Goal: Transaction & Acquisition: Obtain resource

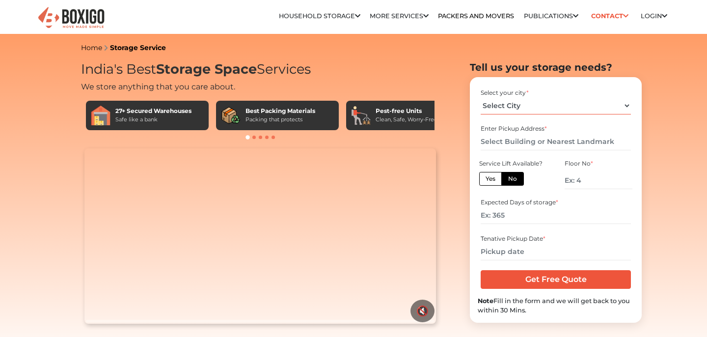
click at [481, 109] on select "Select City [GEOGRAPHIC_DATA] [GEOGRAPHIC_DATA] [GEOGRAPHIC_DATA] [GEOGRAPHIC_D…" at bounding box center [556, 105] width 150 height 17
select select "[GEOGRAPHIC_DATA]"
click at [496, 177] on label "Yes" at bounding box center [490, 179] width 23 height 14
click at [492, 177] on input "Yes" at bounding box center [489, 177] width 6 height 6
radio input "true"
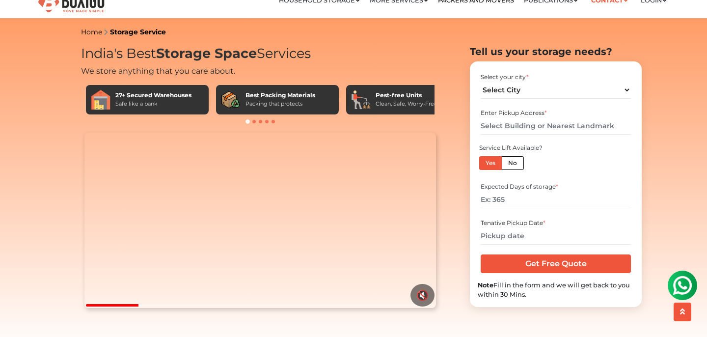
scroll to position [26, 0]
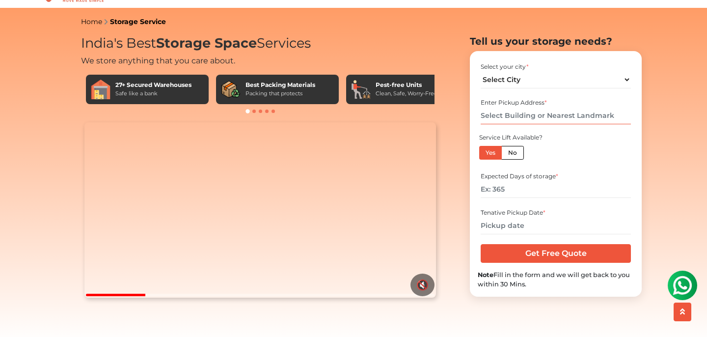
click at [532, 124] on input "text" at bounding box center [556, 115] width 150 height 17
type input "B"
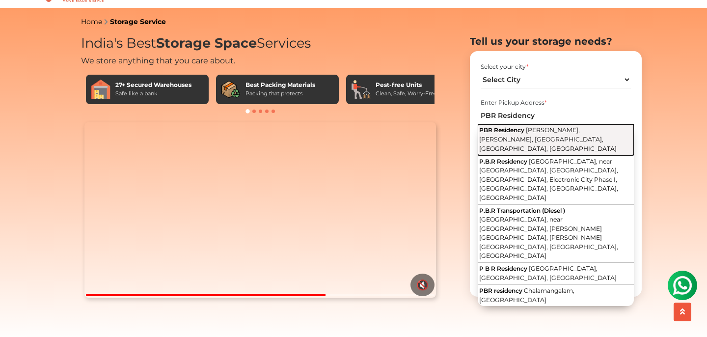
click at [528, 146] on button "PBR Residency [PERSON_NAME], [PERSON_NAME], [GEOGRAPHIC_DATA], [GEOGRAPHIC_DATA…" at bounding box center [556, 139] width 156 height 31
type input "PBR Residency, [PERSON_NAME], [PERSON_NAME], [GEOGRAPHIC_DATA], [GEOGRAPHIC_DAT…"
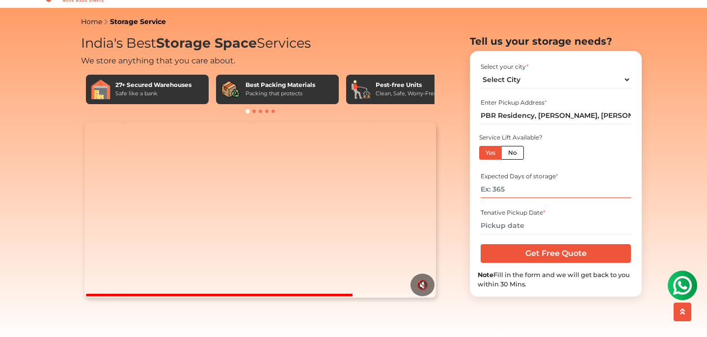
click at [520, 197] on input "number" at bounding box center [556, 189] width 150 height 17
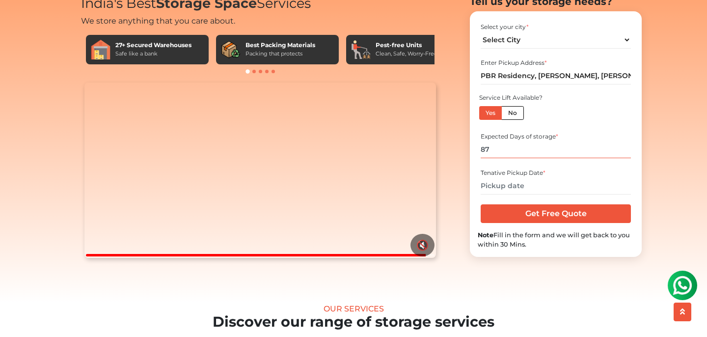
scroll to position [67, 0]
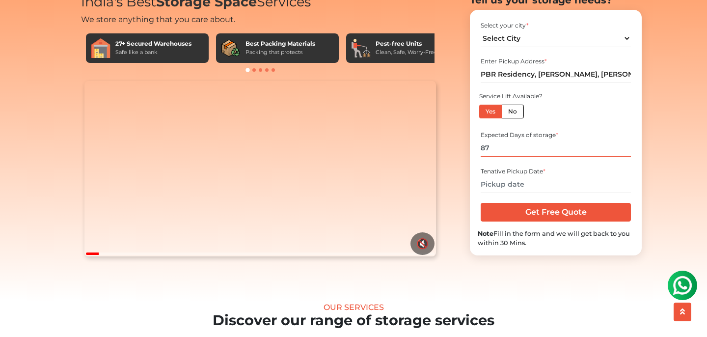
type input "87"
click at [510, 193] on input "text" at bounding box center [556, 184] width 150 height 17
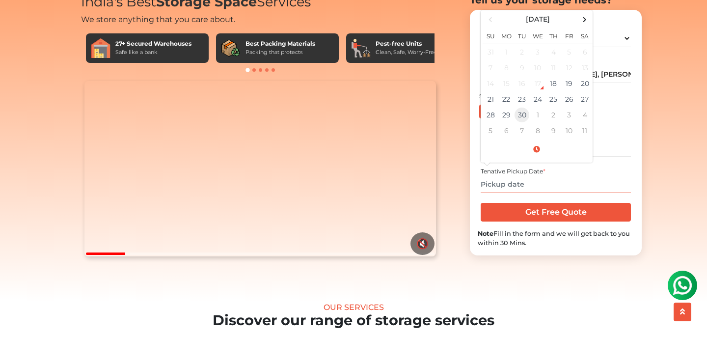
click at [523, 123] on td "30" at bounding box center [522, 115] width 16 height 16
type input "[DATE] 12:00 AM"
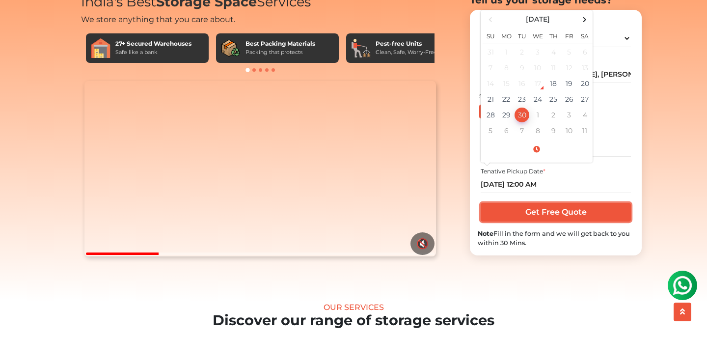
click at [535, 221] on input "Get Free Quote" at bounding box center [556, 212] width 150 height 19
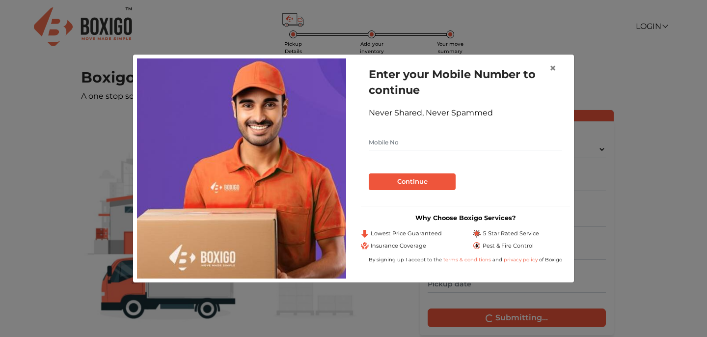
click at [398, 144] on input "text" at bounding box center [465, 143] width 193 height 16
type input "8618769604"
click at [405, 180] on button "Continue" at bounding box center [412, 181] width 87 height 17
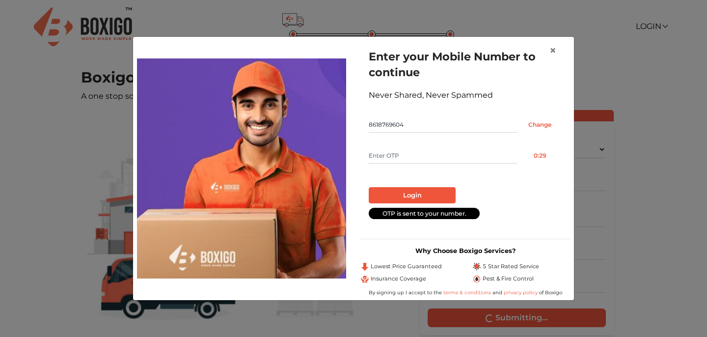
click at [408, 155] on input "text" at bounding box center [443, 156] width 149 height 16
type input "5348"
click at [414, 189] on button "Login" at bounding box center [412, 195] width 87 height 17
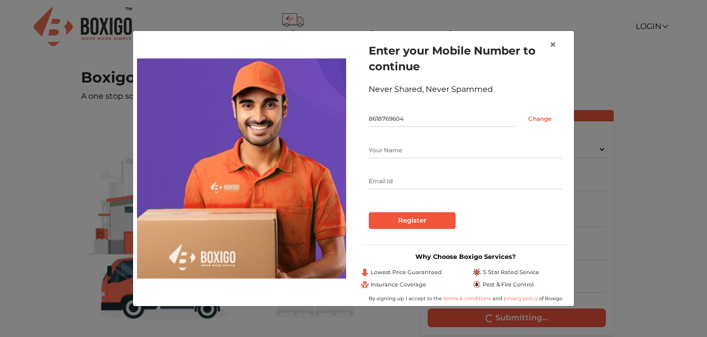
click at [398, 153] on input "text" at bounding box center [465, 150] width 193 height 16
type input "Bhumika Nishad"
type input "nishadbhumika@gmail.com"
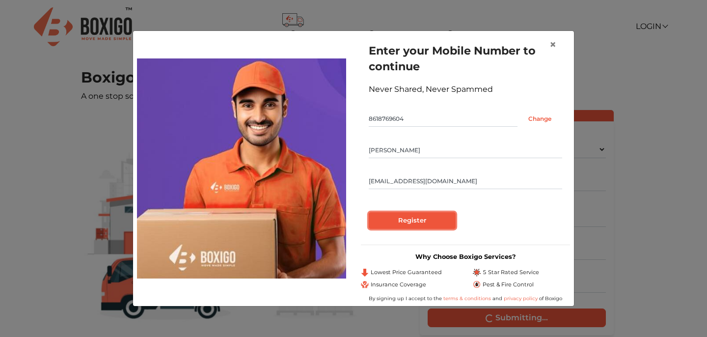
click at [425, 216] on input "Register" at bounding box center [412, 220] width 87 height 17
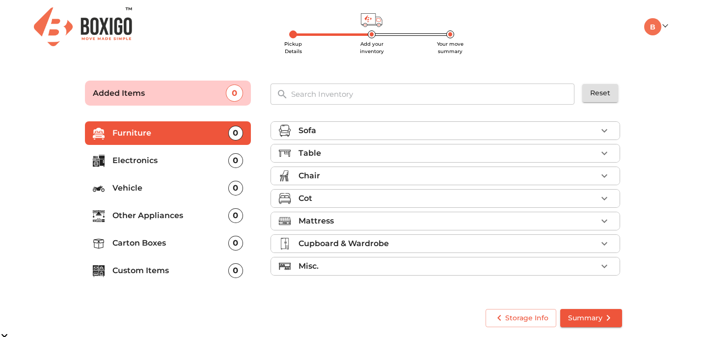
click at [602, 149] on icon "button" at bounding box center [605, 153] width 12 height 12
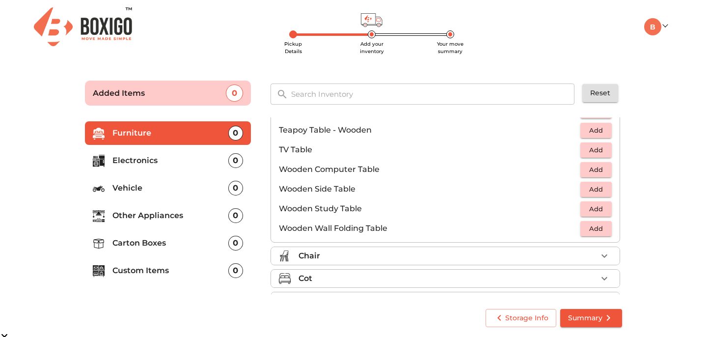
scroll to position [590, 0]
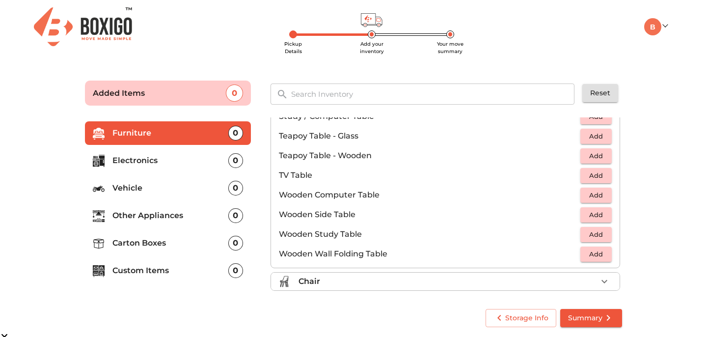
click at [585, 192] on button "Add" at bounding box center [595, 195] width 31 height 15
click at [622, 199] on div "Sofa Table 1 Added Bed Side Table Add Centre Table - Glass Add Centre Table - M…" at bounding box center [447, 205] width 352 height 177
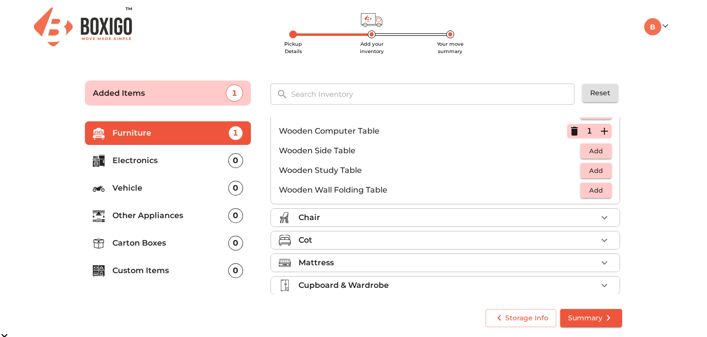
scroll to position [658, 0]
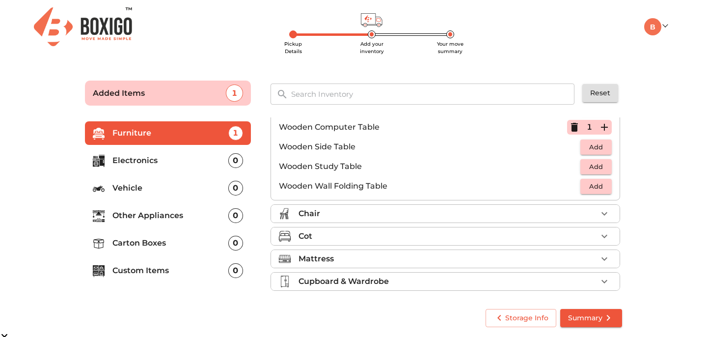
click at [606, 212] on icon "button" at bounding box center [605, 213] width 6 height 3
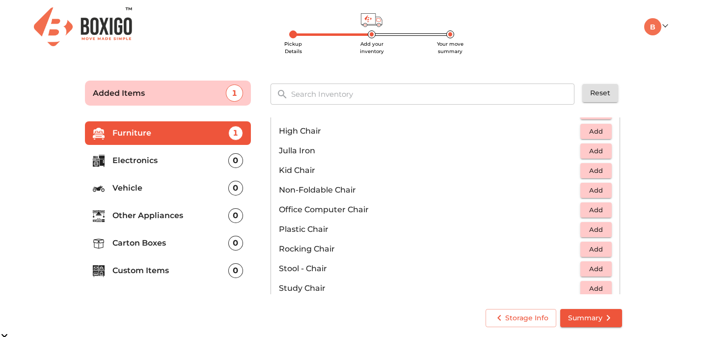
scroll to position [262, 0]
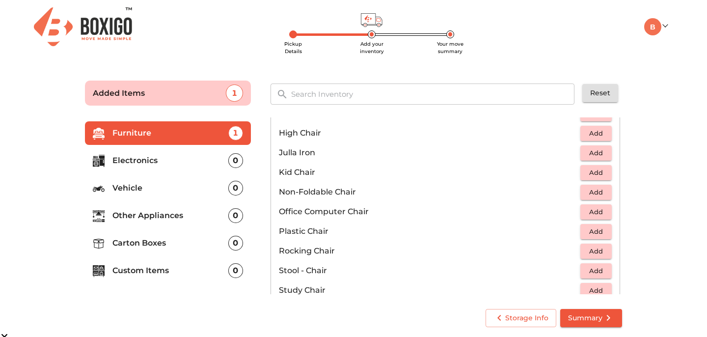
click at [595, 226] on span "Add" at bounding box center [596, 231] width 22 height 11
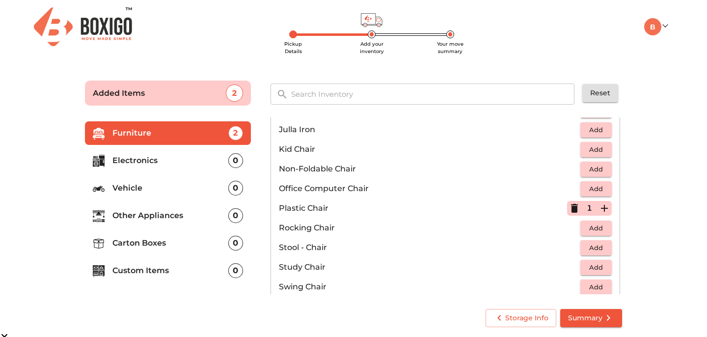
scroll to position [286, 0]
click at [600, 187] on span "Add" at bounding box center [596, 187] width 22 height 11
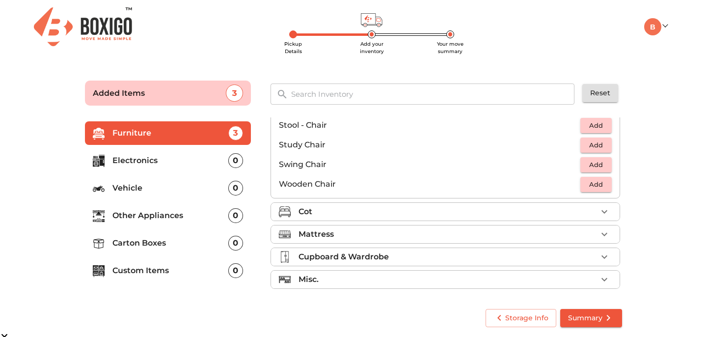
scroll to position [410, 0]
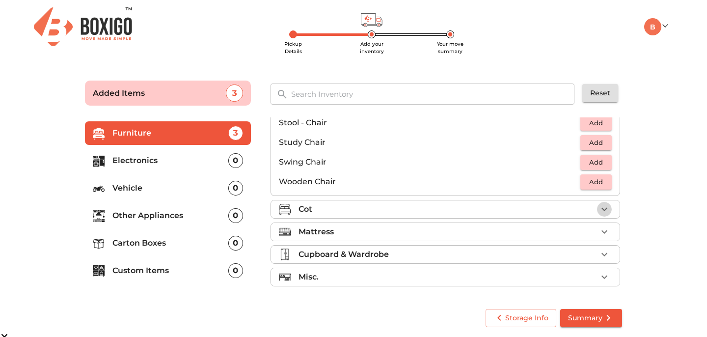
click at [607, 208] on icon "button" at bounding box center [605, 209] width 12 height 12
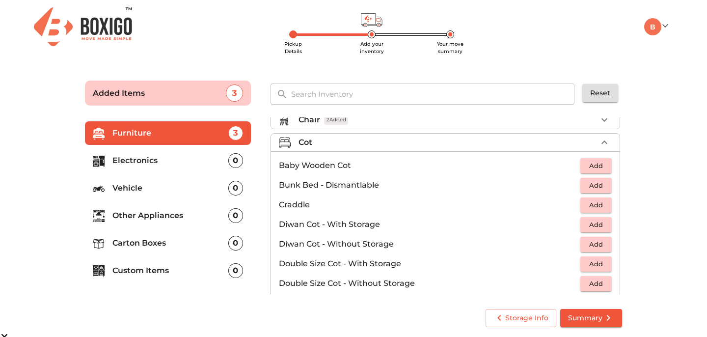
scroll to position [50, 0]
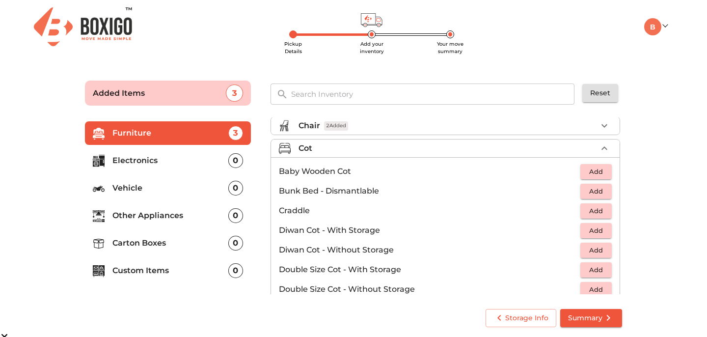
click at [603, 192] on span "Add" at bounding box center [596, 191] width 22 height 11
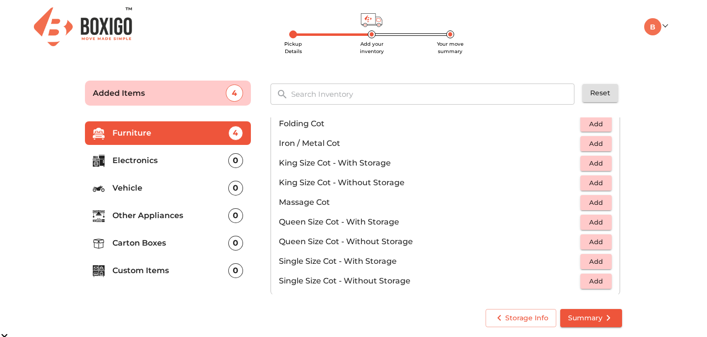
scroll to position [312, 0]
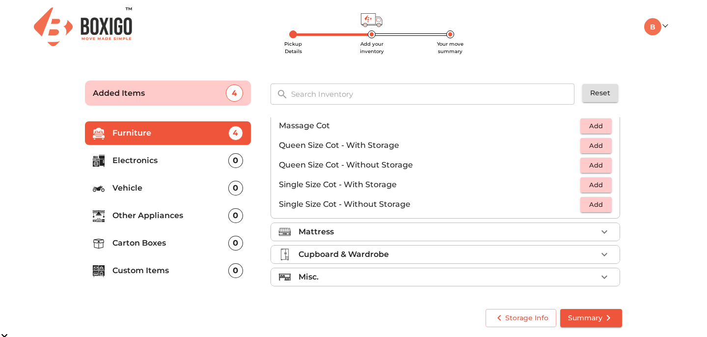
click at [485, 226] on div "Mattress" at bounding box center [448, 232] width 299 height 12
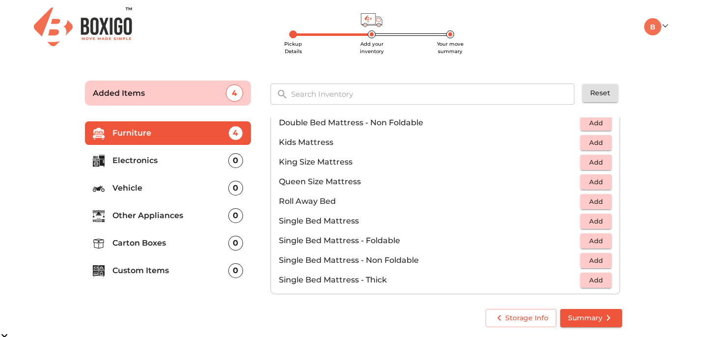
scroll to position [111, 0]
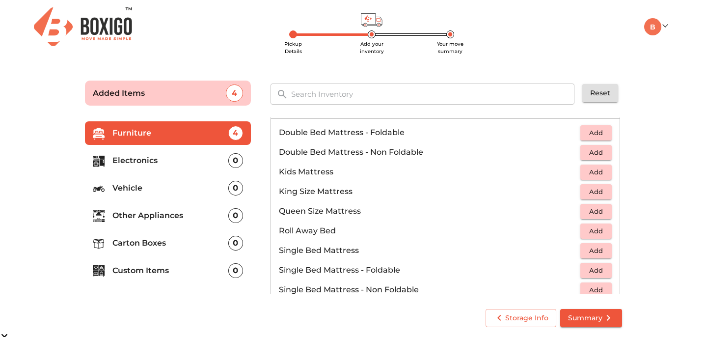
click at [595, 211] on span "Add" at bounding box center [596, 211] width 22 height 11
click at [603, 211] on icon "button" at bounding box center [604, 211] width 7 height 7
click at [153, 173] on ul "Furniture 6 Electronics 0 Vehicle 0 Other Appliances 0 Carton Boxes 0 Custom It…" at bounding box center [168, 203] width 166 height 173
click at [146, 159] on p "Electronics" at bounding box center [170, 161] width 116 height 12
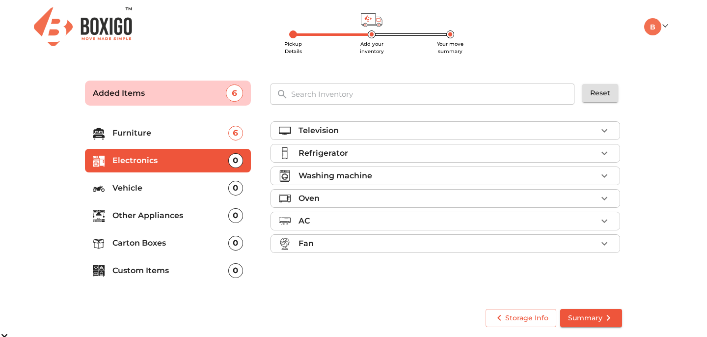
scroll to position [0, 0]
click at [360, 153] on div "Refrigerator" at bounding box center [448, 153] width 299 height 12
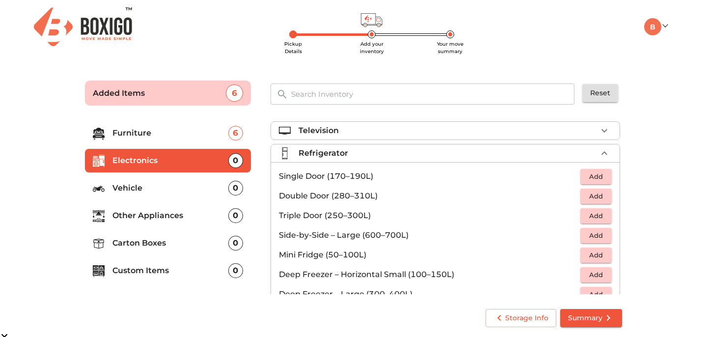
click at [593, 180] on span "Add" at bounding box center [596, 176] width 22 height 11
click at [306, 149] on p "Refrigerator" at bounding box center [324, 153] width 50 height 12
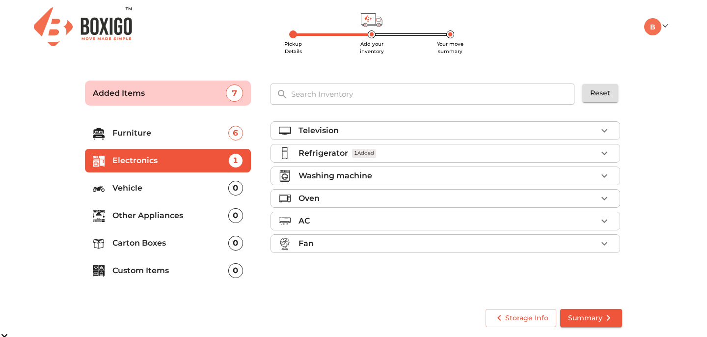
click at [309, 172] on p "Washing machine" at bounding box center [336, 176] width 74 height 12
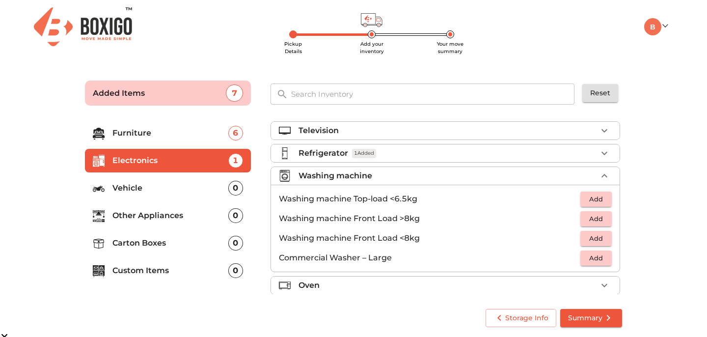
click at [594, 198] on span "Add" at bounding box center [596, 198] width 22 height 11
click at [160, 240] on p "Carton Boxes" at bounding box center [170, 243] width 116 height 12
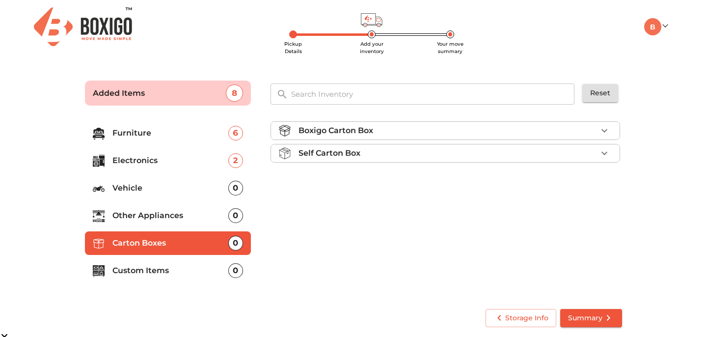
click at [160, 216] on p "Other Appliances" at bounding box center [170, 216] width 116 height 12
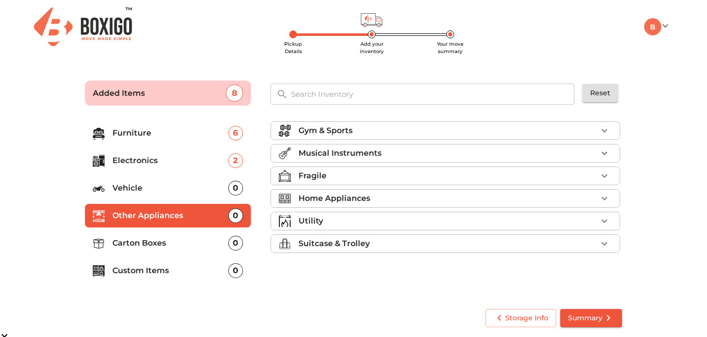
click at [147, 158] on p "Electronics" at bounding box center [170, 161] width 116 height 12
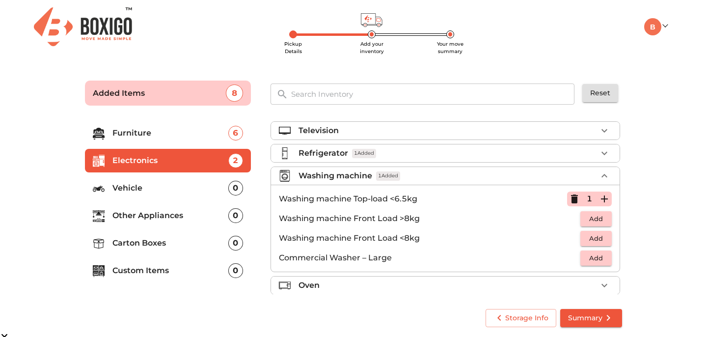
click at [171, 210] on p "Other Appliances" at bounding box center [170, 216] width 116 height 12
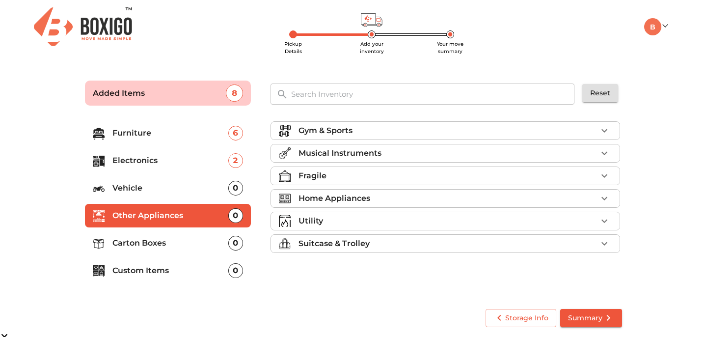
click at [352, 199] on p "Home Appliances" at bounding box center [335, 199] width 72 height 12
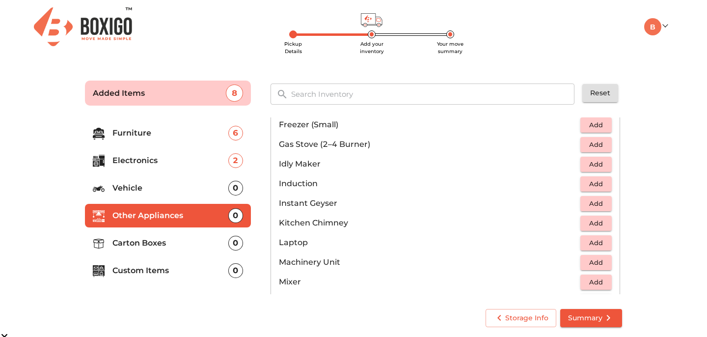
scroll to position [455, 0]
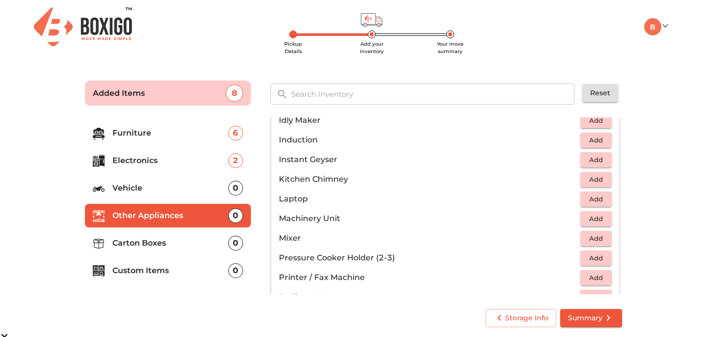
click at [595, 236] on span "Add" at bounding box center [596, 238] width 22 height 11
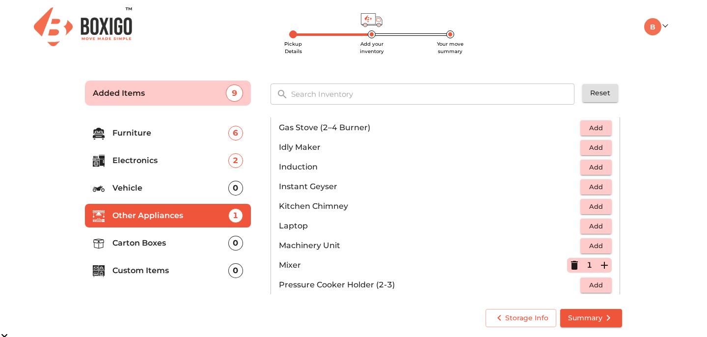
scroll to position [682, 0]
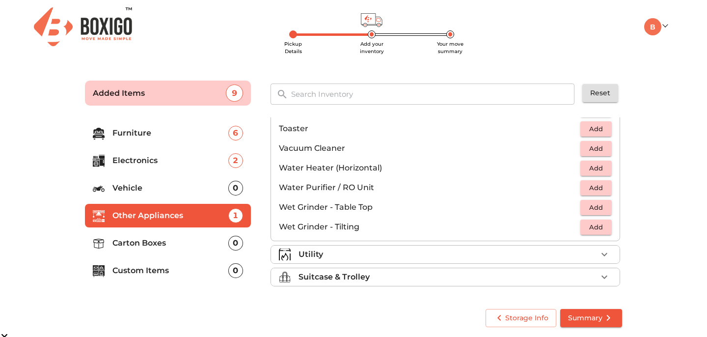
click at [337, 250] on div "Utility" at bounding box center [448, 254] width 299 height 12
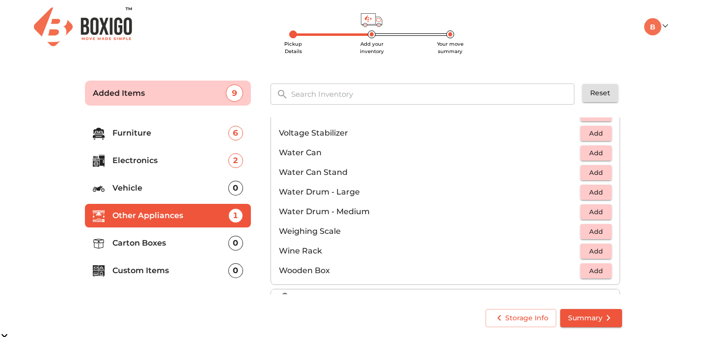
scroll to position [741, 0]
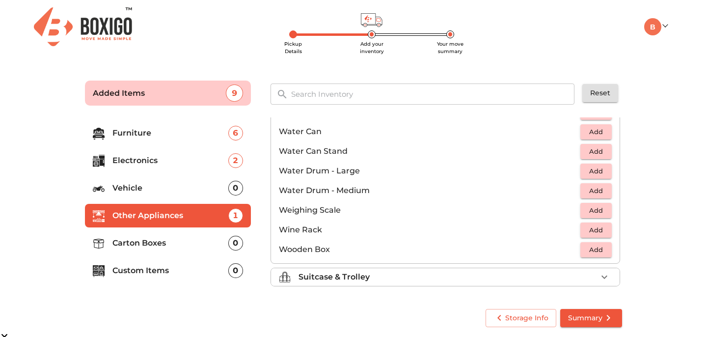
click at [165, 236] on li "Carton Boxes 0" at bounding box center [168, 243] width 166 height 24
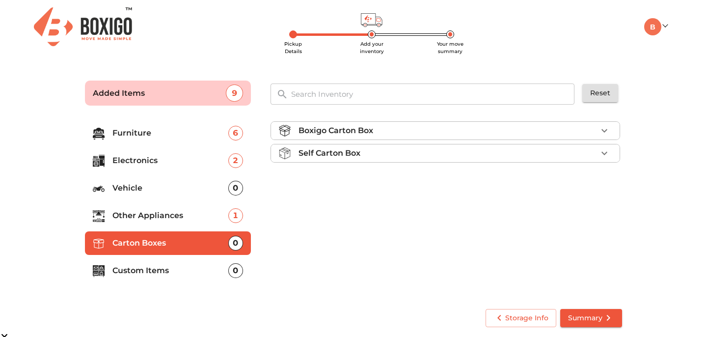
click at [571, 133] on div "Boxigo Carton Box" at bounding box center [448, 131] width 299 height 12
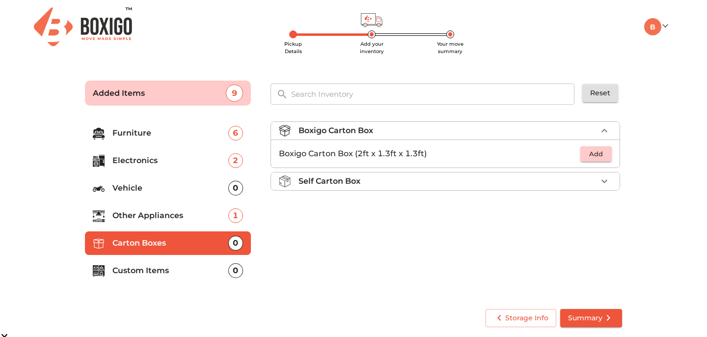
click at [595, 150] on span "Add" at bounding box center [596, 153] width 22 height 11
click at [606, 152] on icon "button" at bounding box center [605, 154] width 12 height 12
click at [153, 276] on p "Custom Items" at bounding box center [170, 271] width 116 height 12
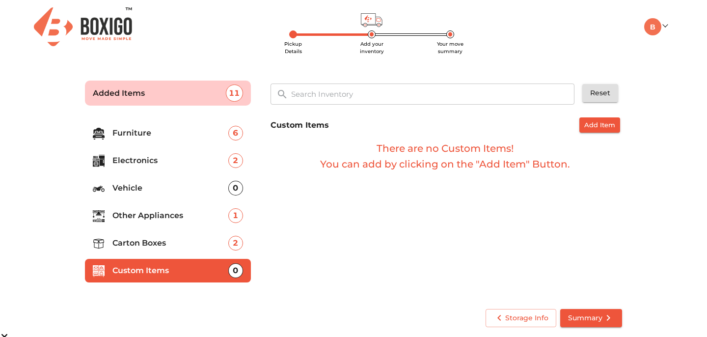
click at [377, 101] on input "text" at bounding box center [433, 93] width 296 height 21
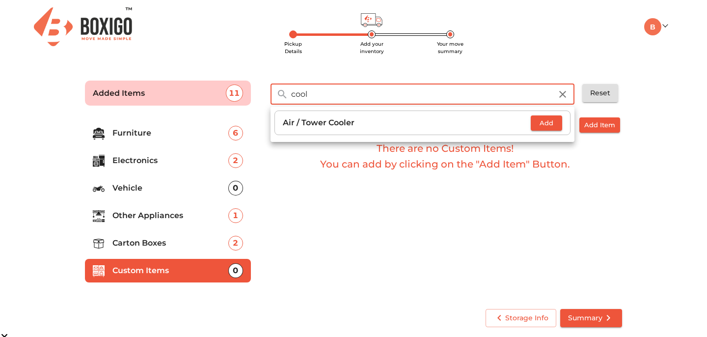
type input "cool"
click at [344, 119] on p "Air / Tower Cooler" at bounding box center [407, 123] width 248 height 12
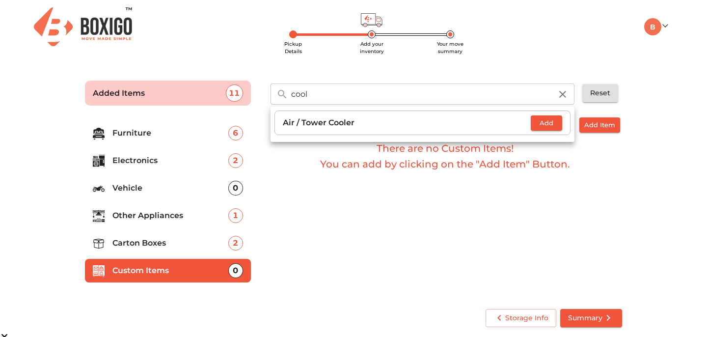
click at [543, 123] on span "Add" at bounding box center [547, 122] width 22 height 11
click at [578, 206] on div "Custom Items Add Item There are no Custom Items! You can add by clicking on the…" at bounding box center [446, 206] width 359 height 186
click at [578, 322] on span "Summary" at bounding box center [591, 318] width 46 height 12
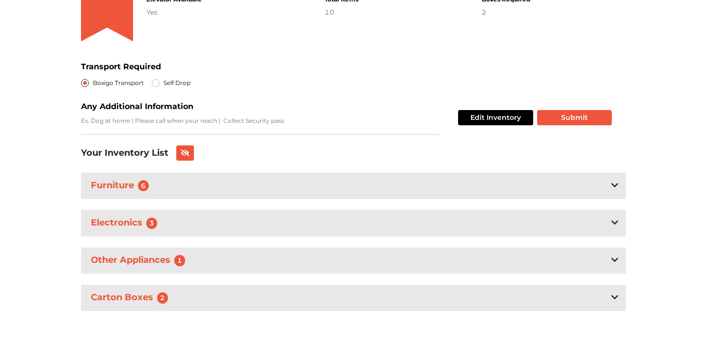
scroll to position [159, 0]
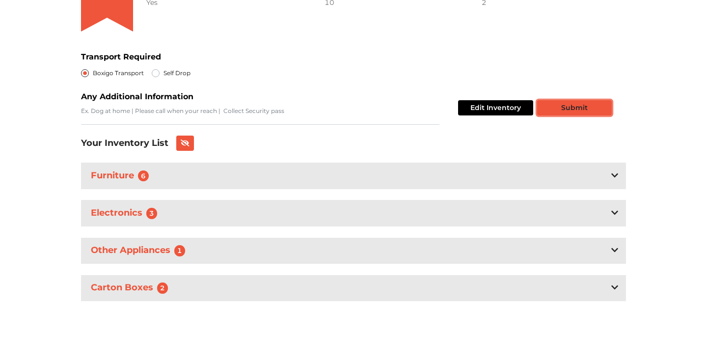
click at [571, 114] on button "Submit" at bounding box center [574, 107] width 75 height 15
